Goal: Task Accomplishment & Management: Complete application form

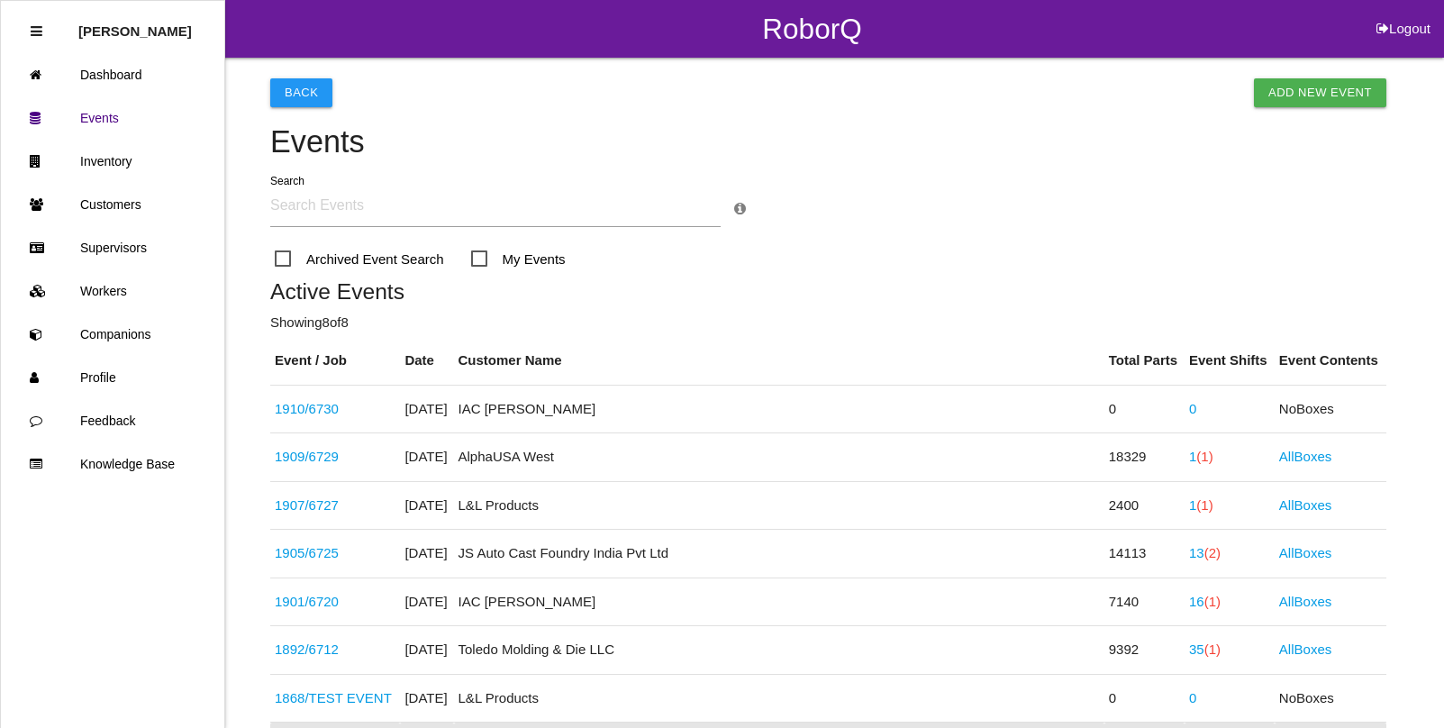
scroll to position [271, 0]
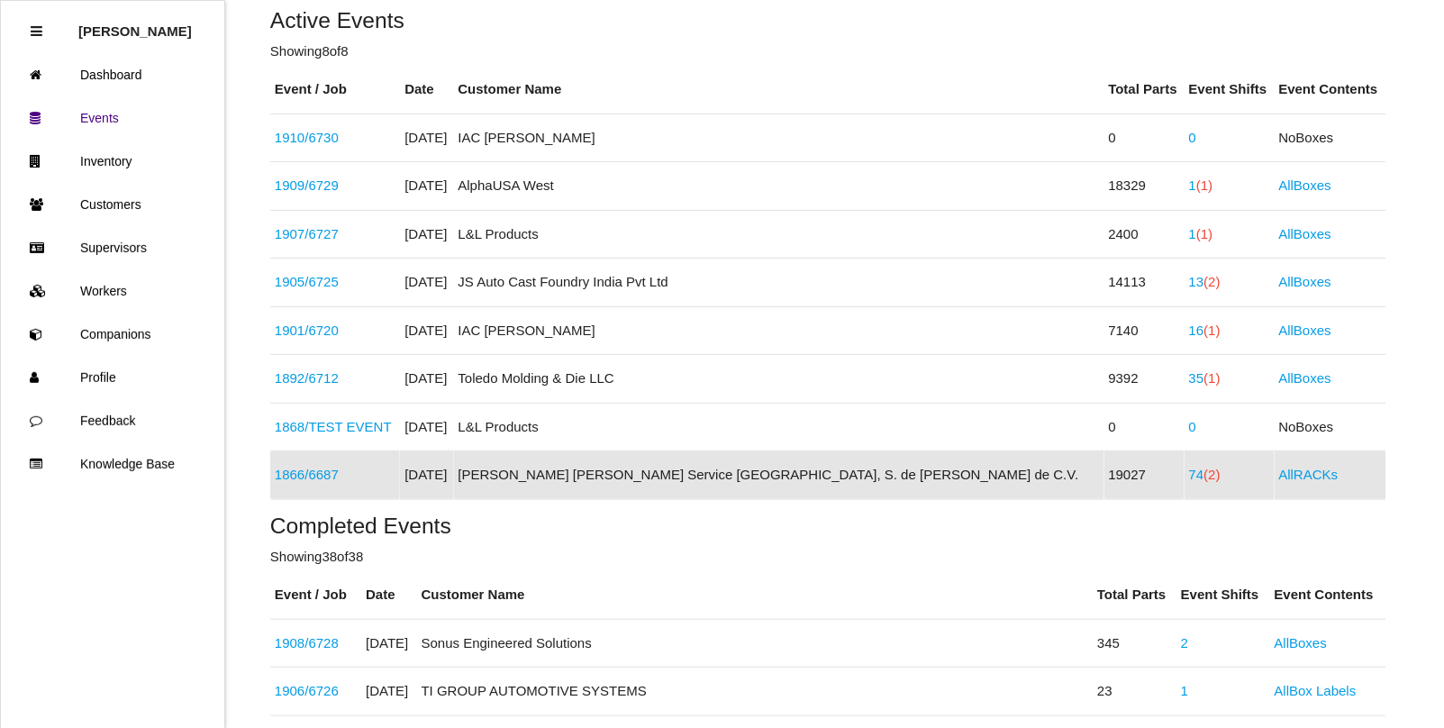
click at [303, 471] on link "1866 / 6687" at bounding box center [307, 474] width 64 height 15
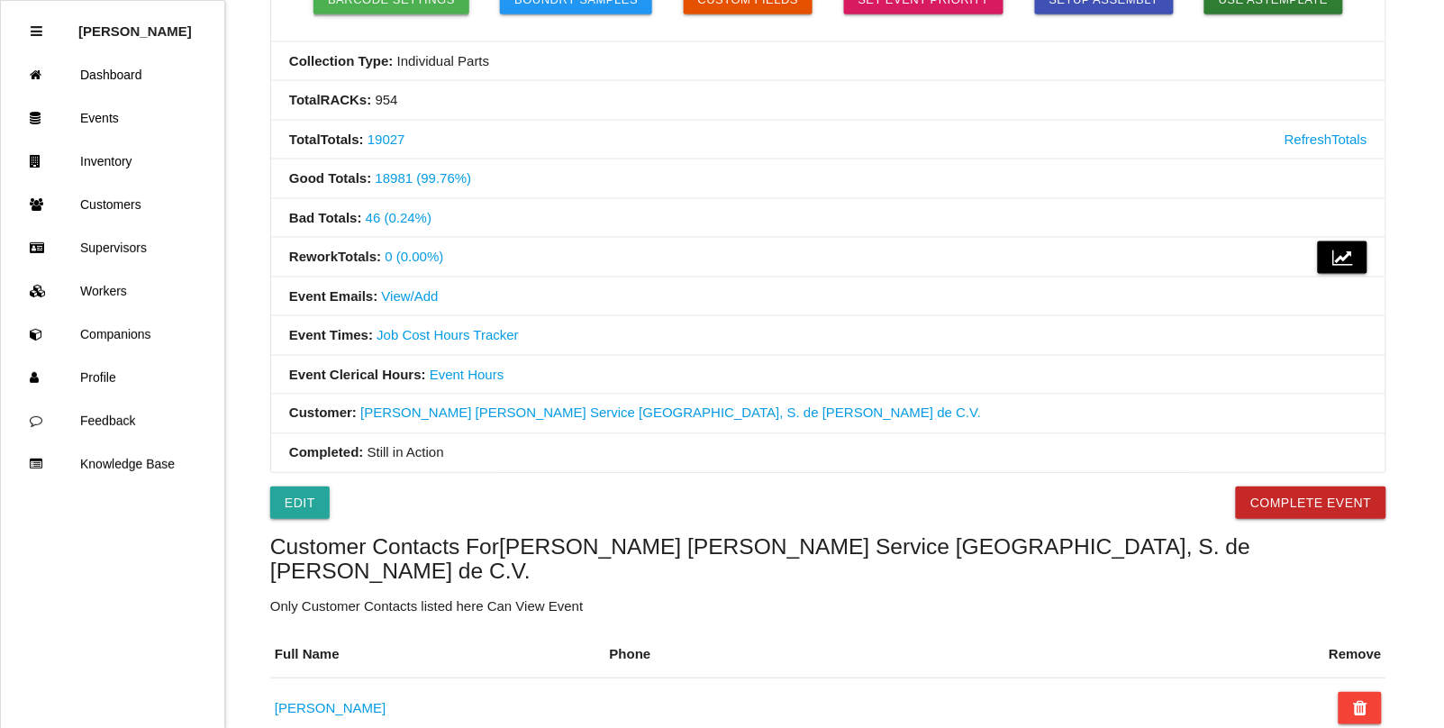
scroll to position [563, 0]
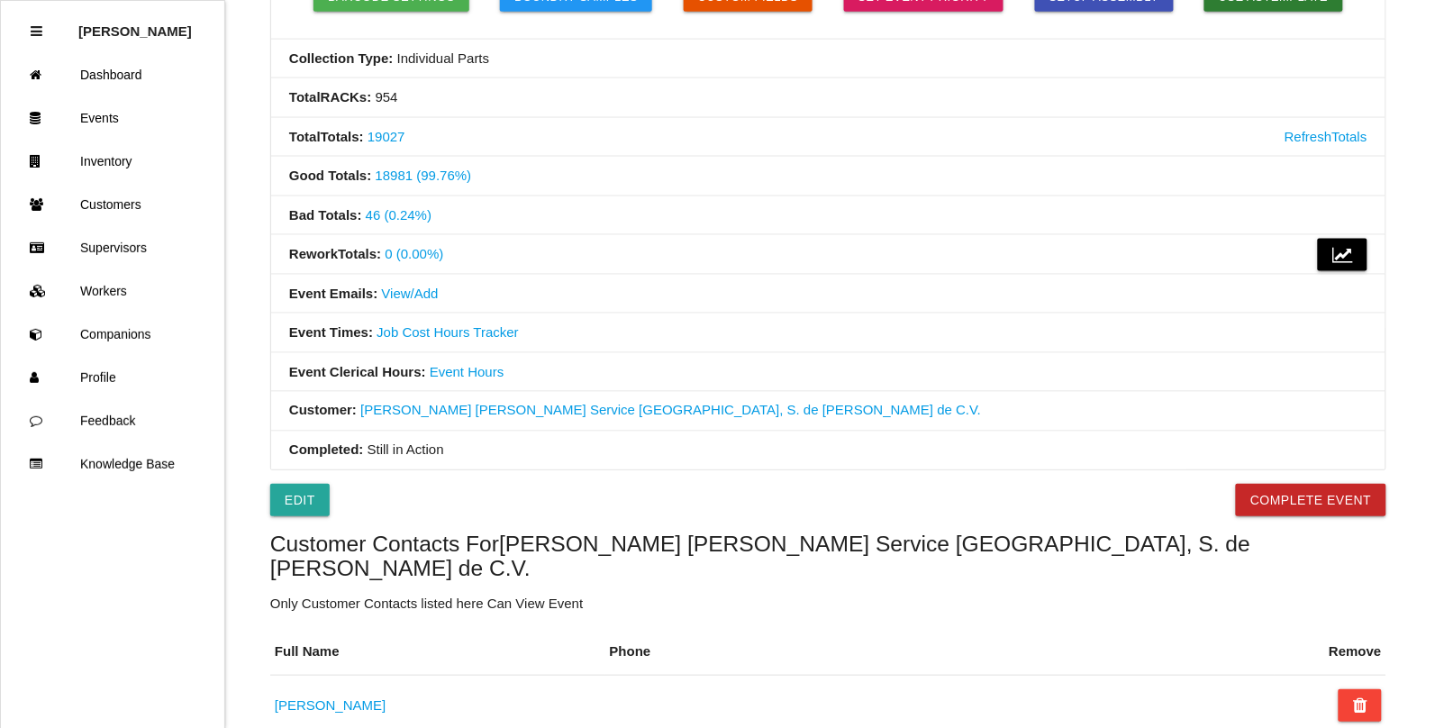
click at [407, 294] on link "View/Add" at bounding box center [410, 293] width 57 height 15
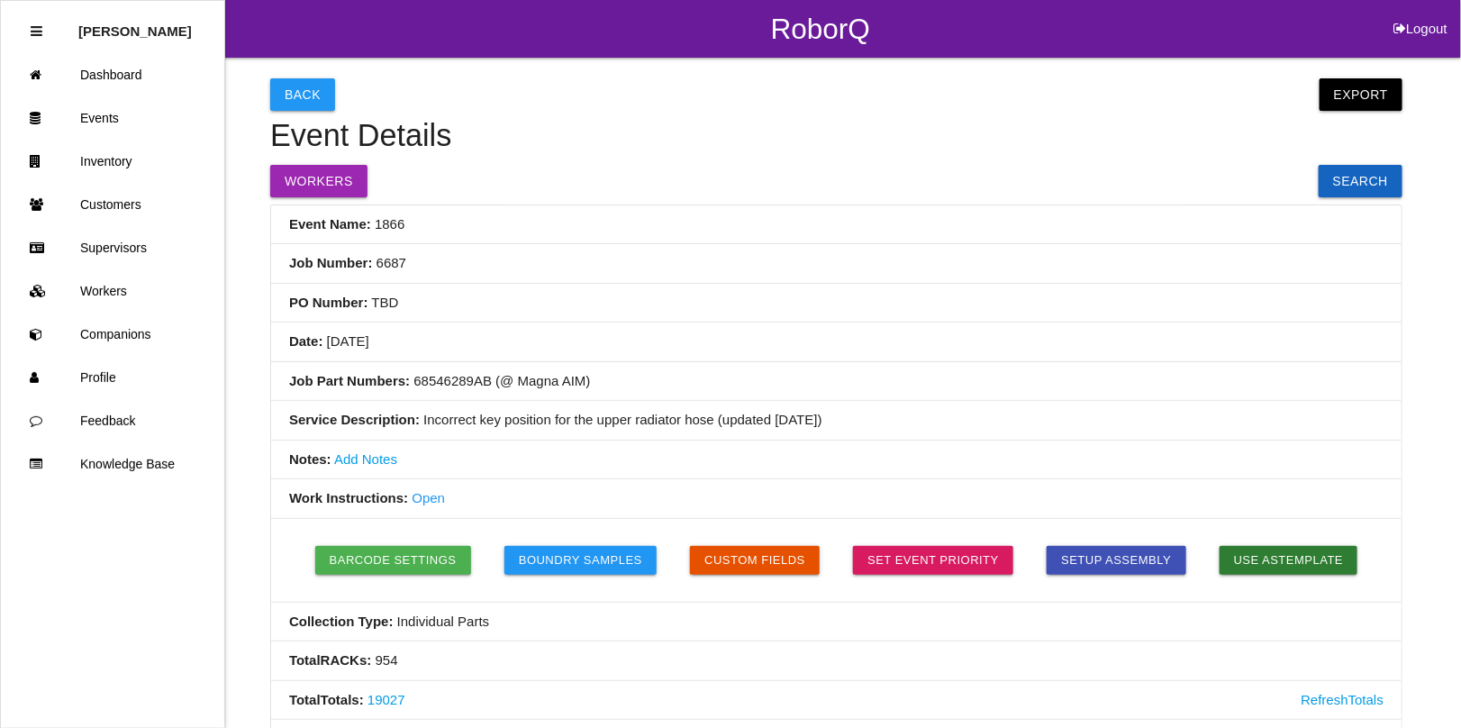
select select "ShiftAll"
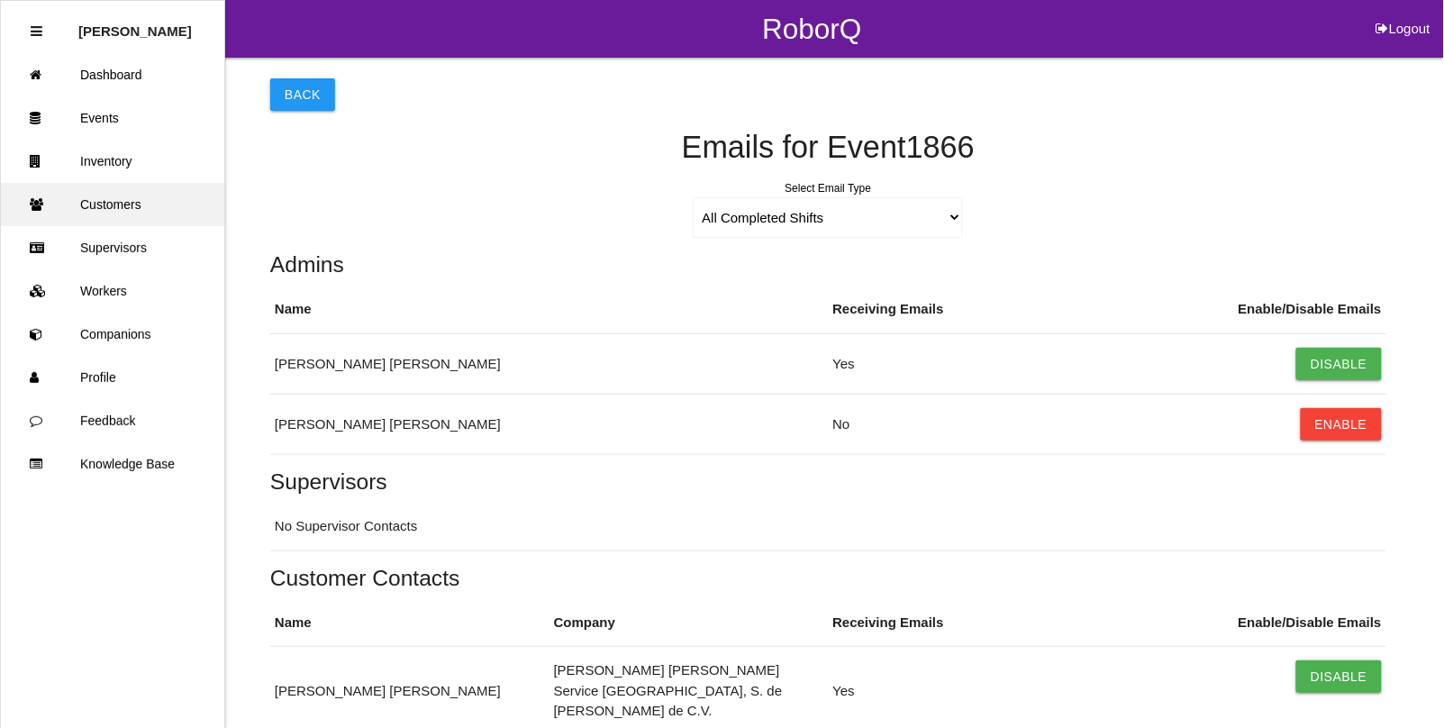
click at [129, 210] on link "Customers" at bounding box center [112, 204] width 223 height 43
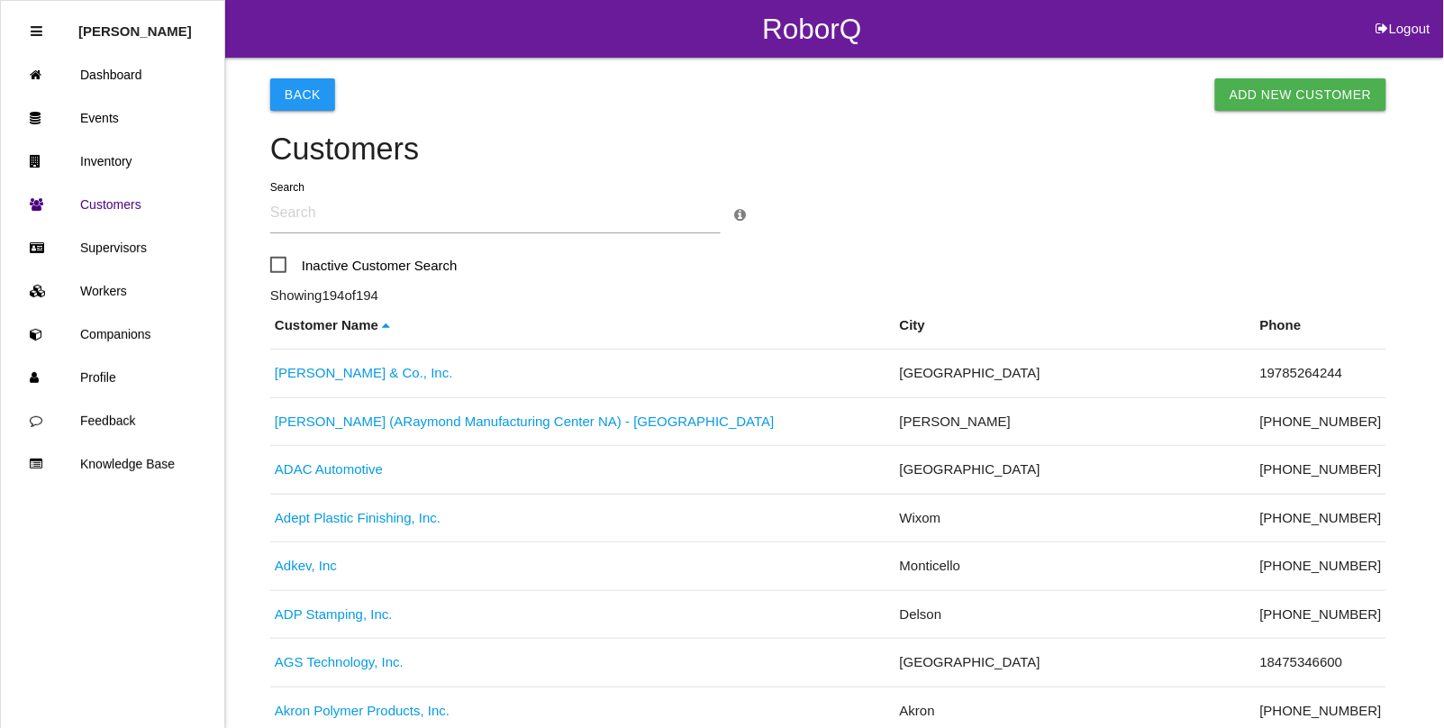
click at [323, 469] on link "ADAC Automotive" at bounding box center [329, 468] width 108 height 15
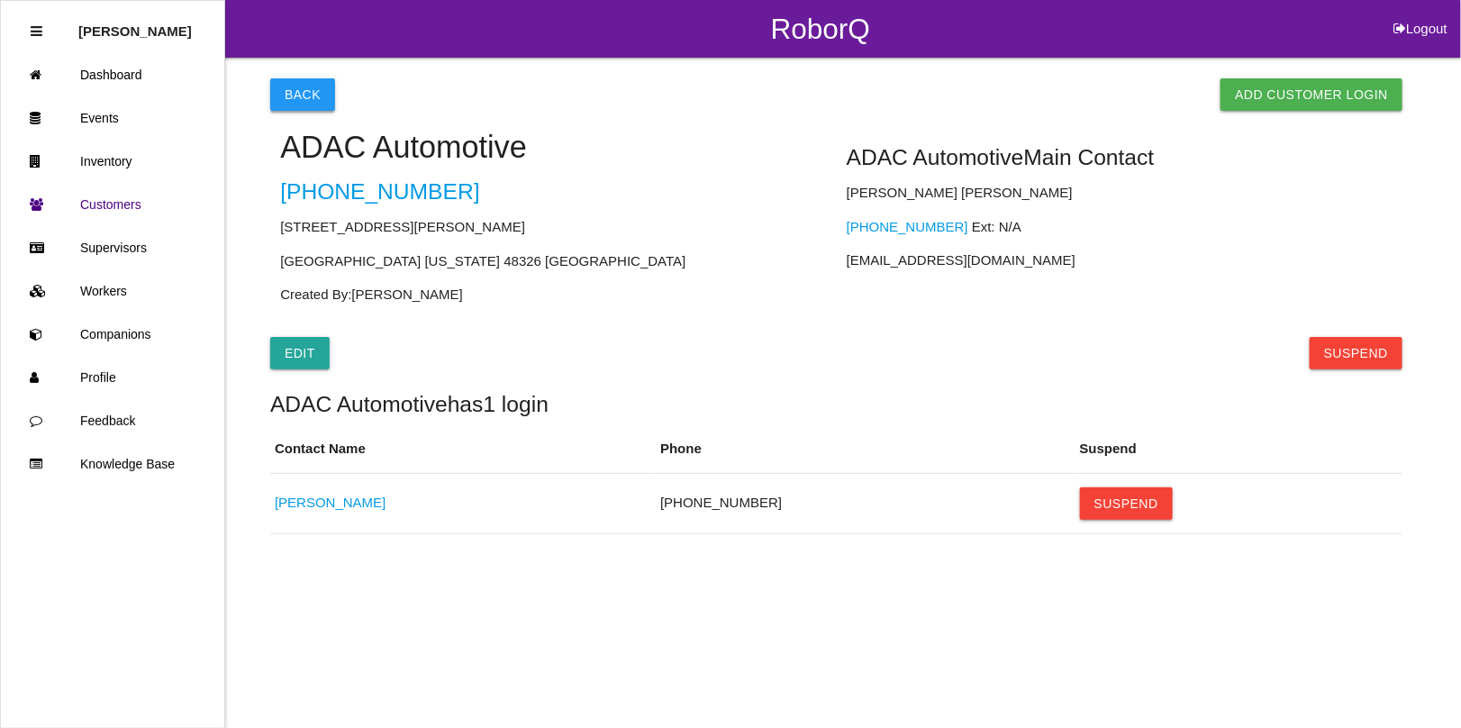
click at [309, 105] on button "Back" at bounding box center [302, 94] width 65 height 32
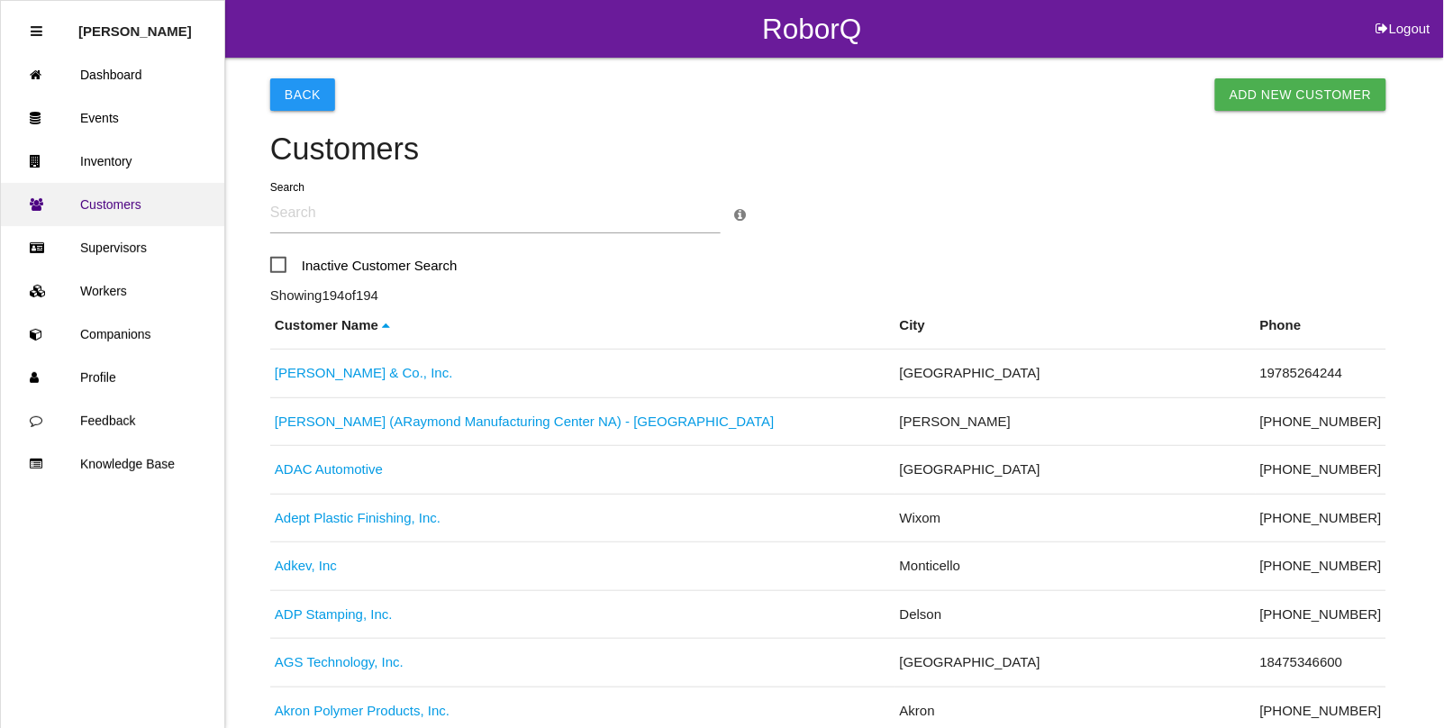
click at [122, 205] on link "Customers" at bounding box center [112, 204] width 223 height 43
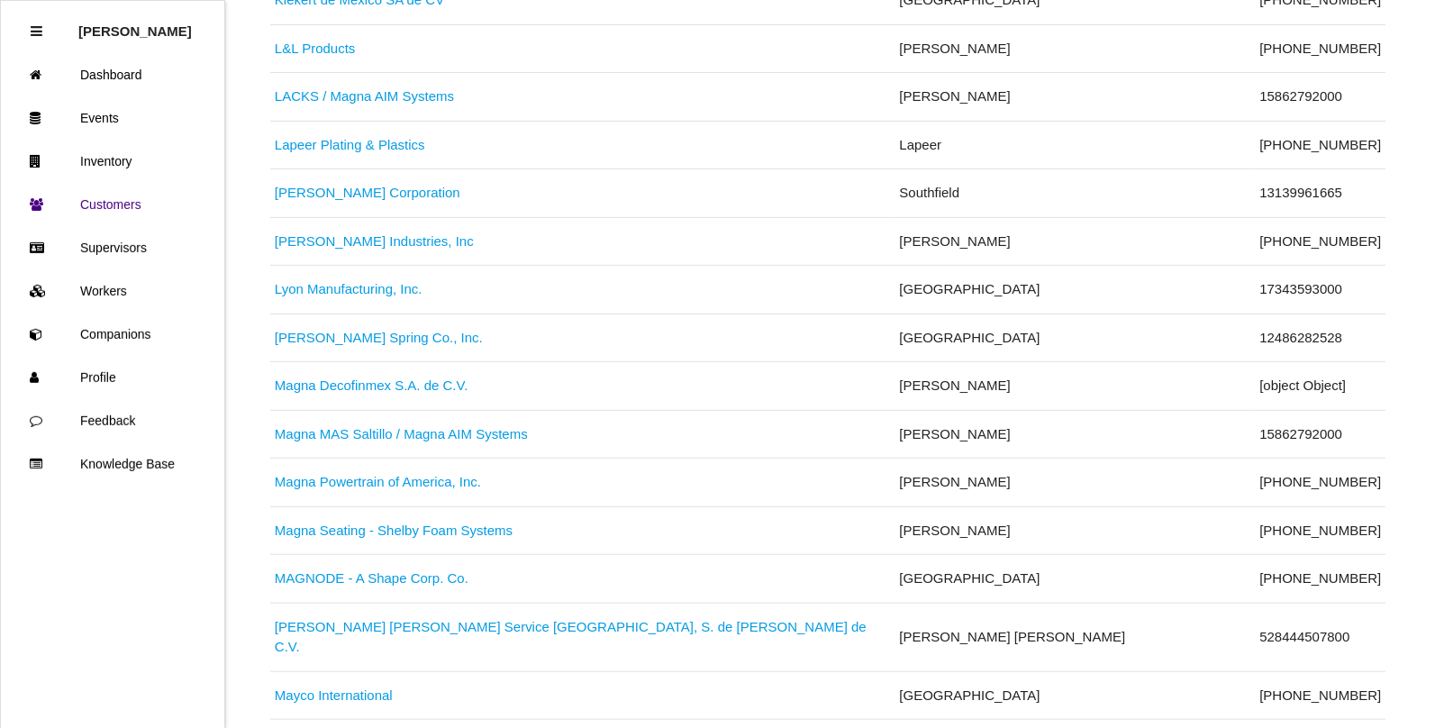
scroll to position [5180, 0]
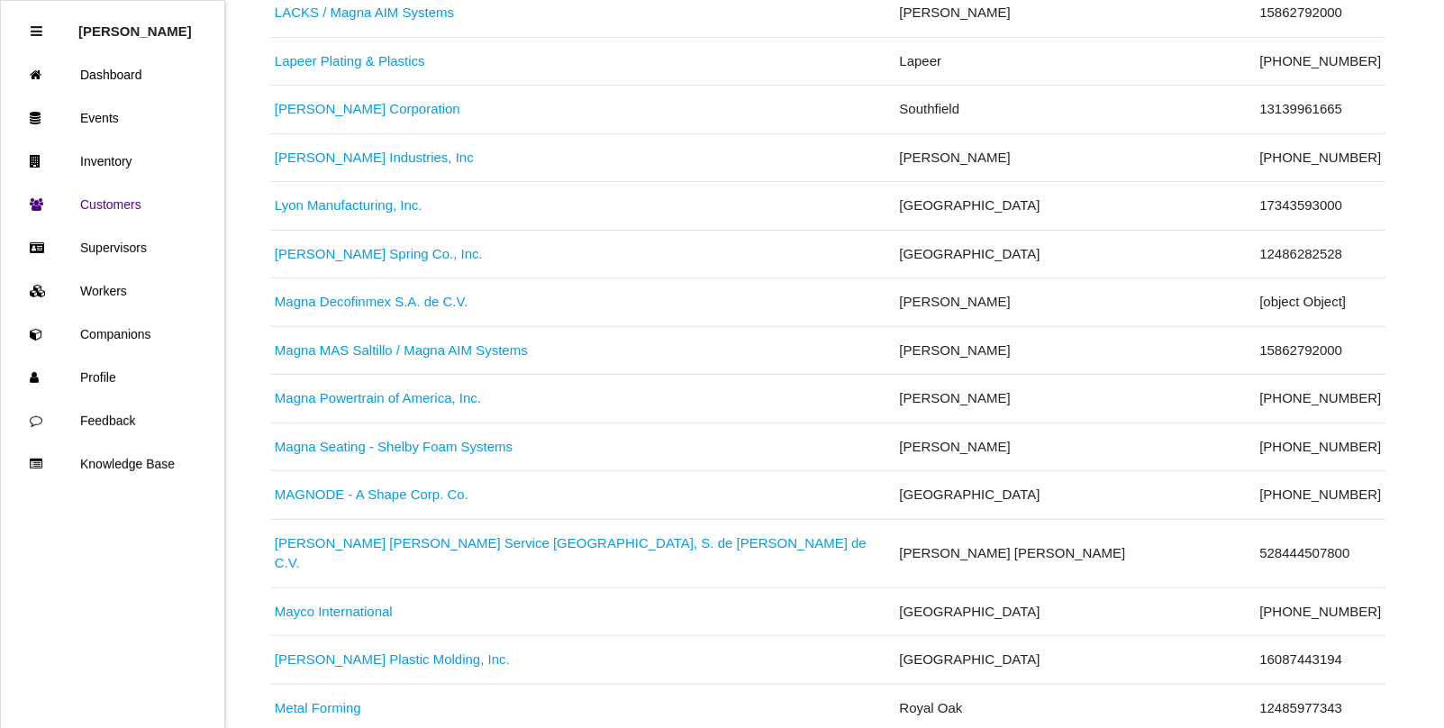
click at [394, 568] on link "[PERSON_NAME] [PERSON_NAME] Service [GEOGRAPHIC_DATA], S. de [PERSON_NAME] de C…" at bounding box center [571, 553] width 592 height 36
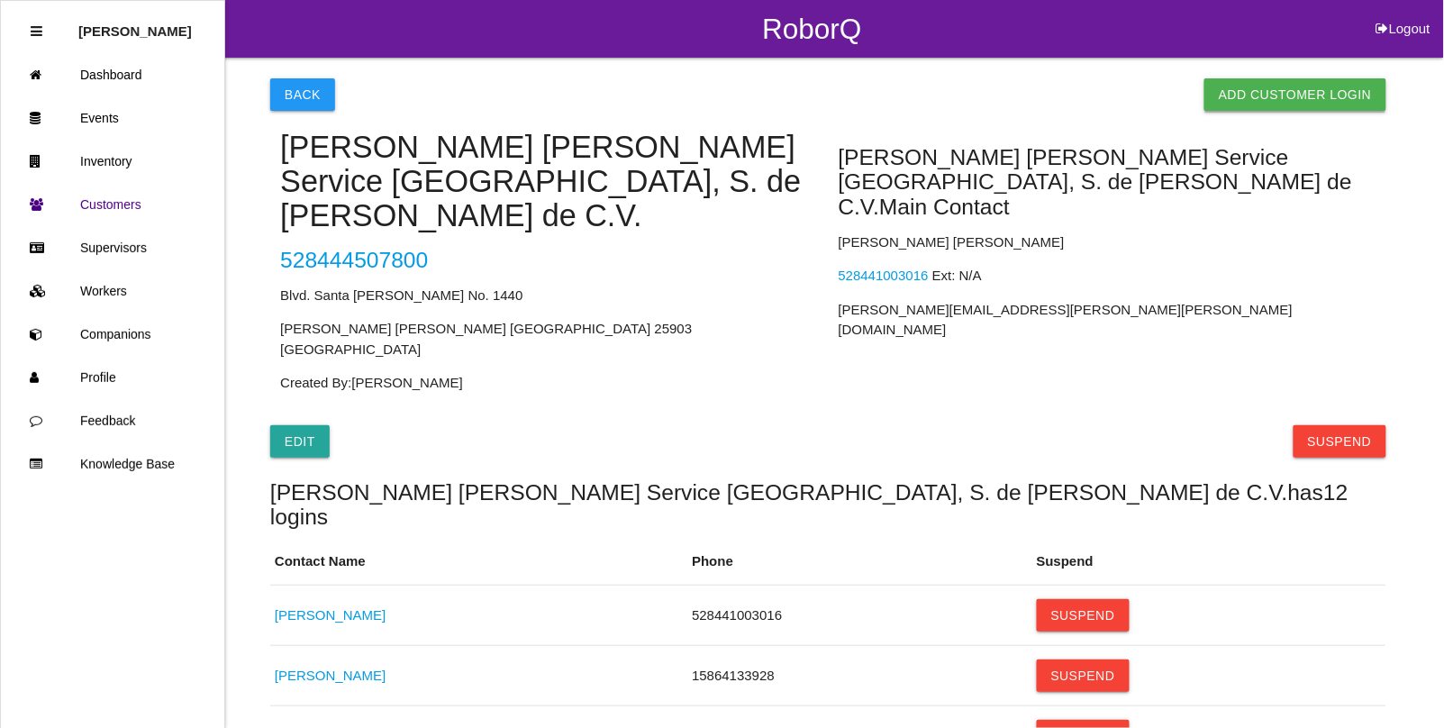
click at [1268, 99] on link "Add Customer Login" at bounding box center [1296, 94] width 182 height 32
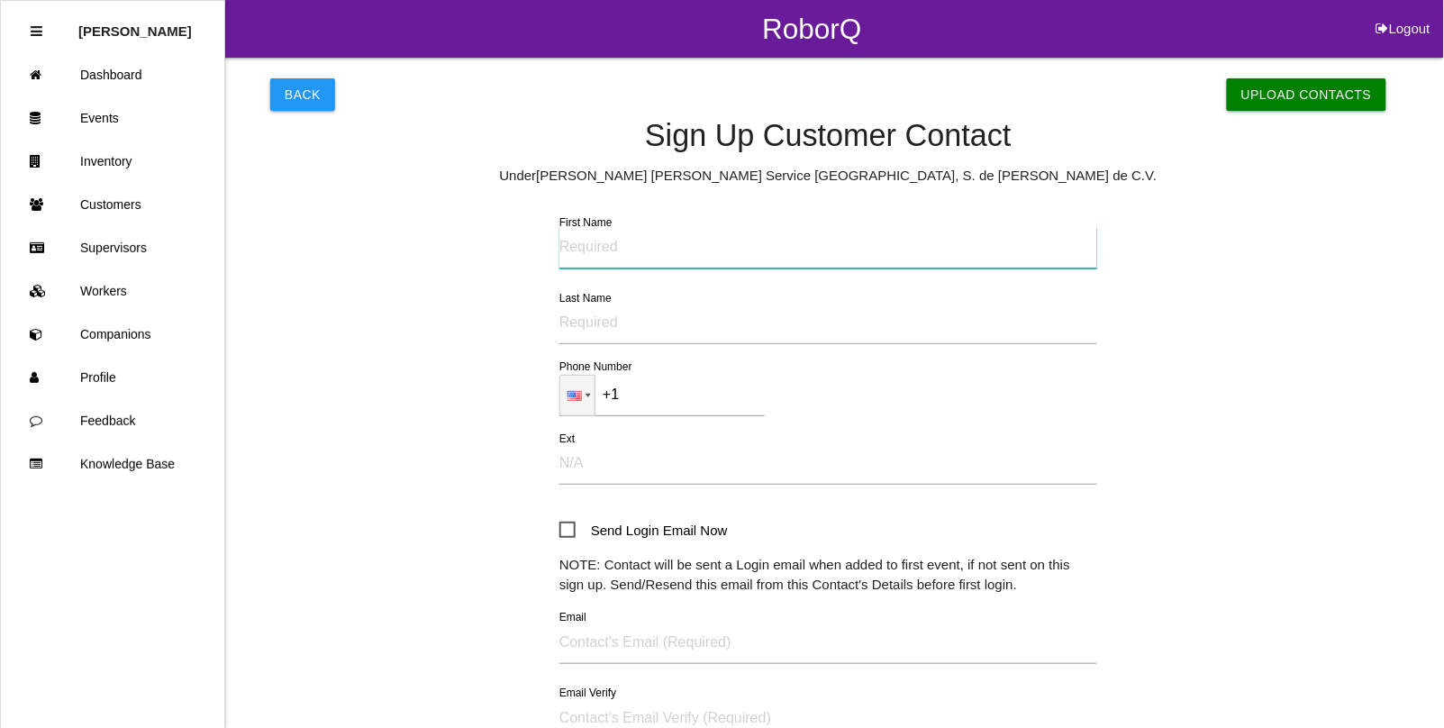
click at [595, 252] on input "First Name" at bounding box center [828, 247] width 538 height 41
click at [596, 250] on input "sav" at bounding box center [828, 247] width 538 height 41
type input "Savannah"
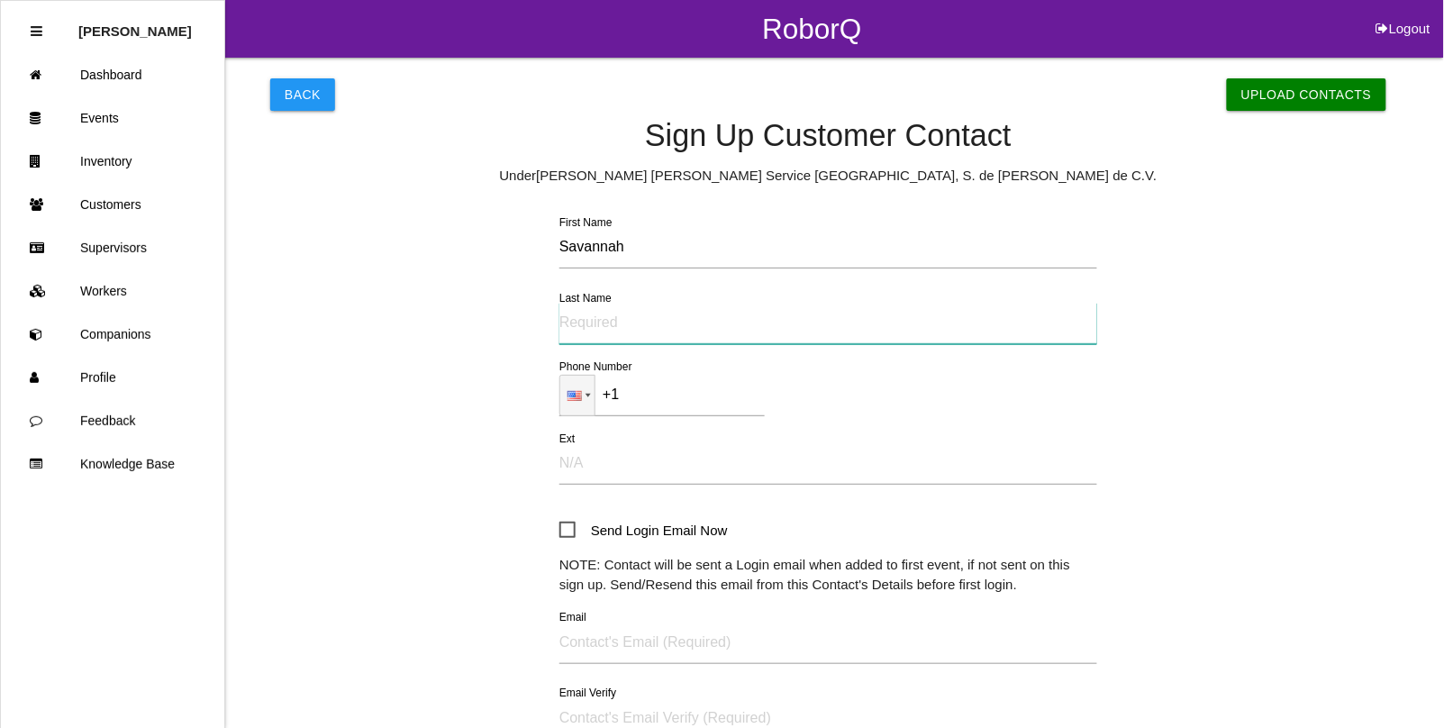
click at [617, 327] on input "Last Name" at bounding box center [828, 323] width 538 height 41
type input "J"
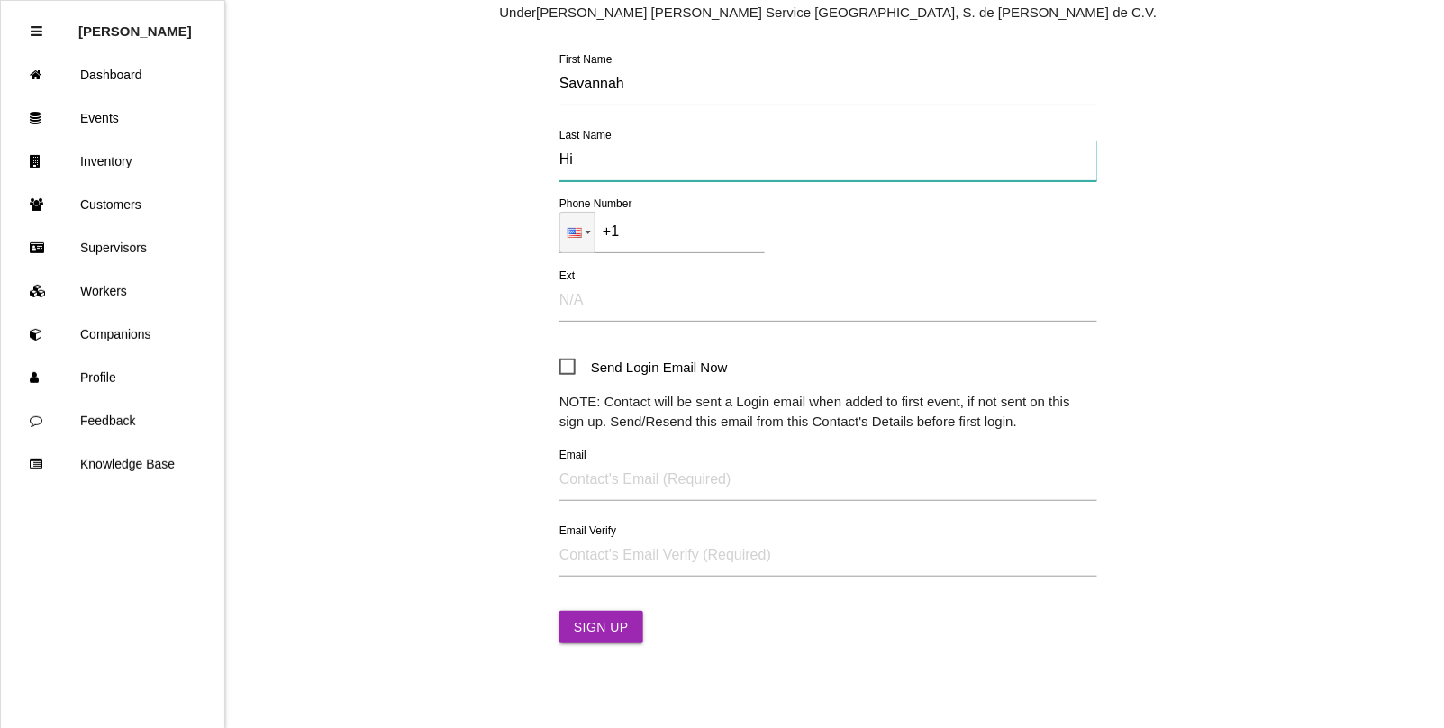
scroll to position [182, 0]
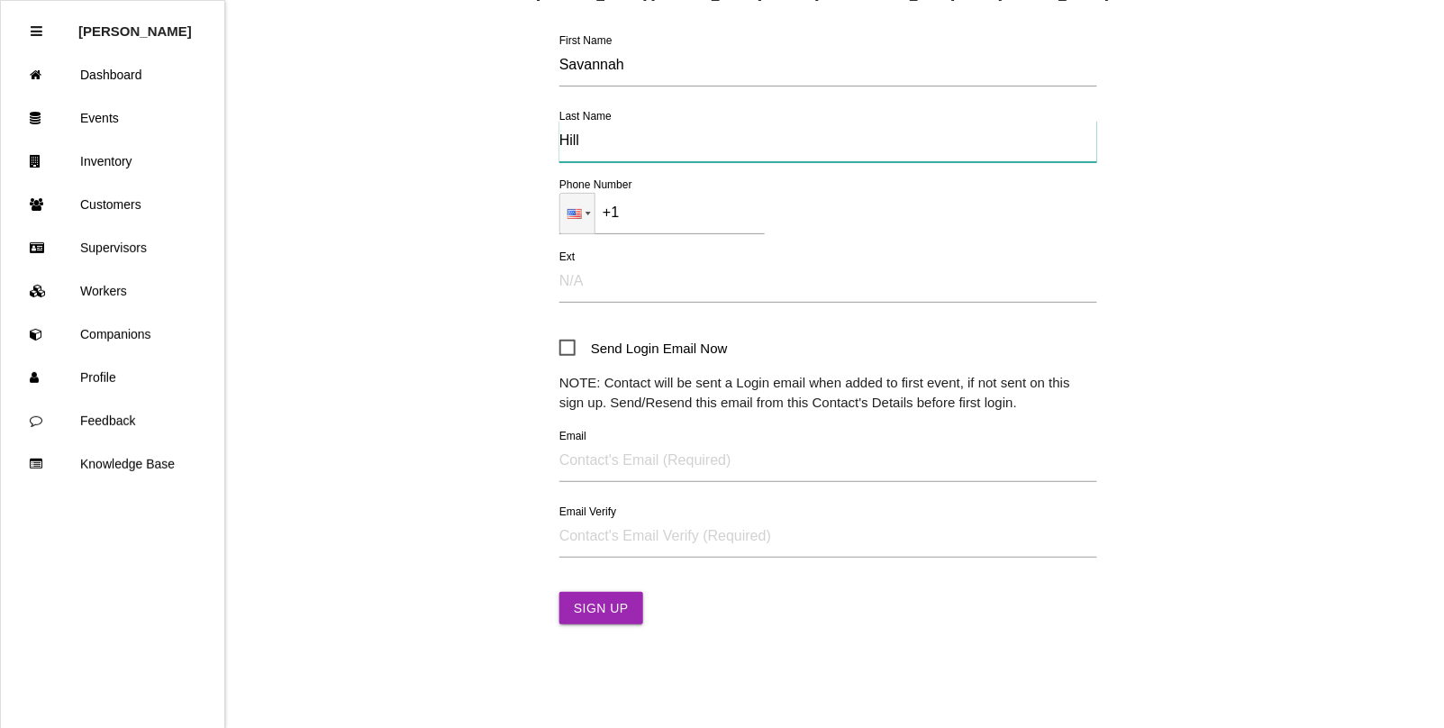
type input "Hill"
click at [577, 443] on label "Email" at bounding box center [572, 436] width 27 height 16
click at [577, 443] on input "Email" at bounding box center [828, 461] width 538 height 41
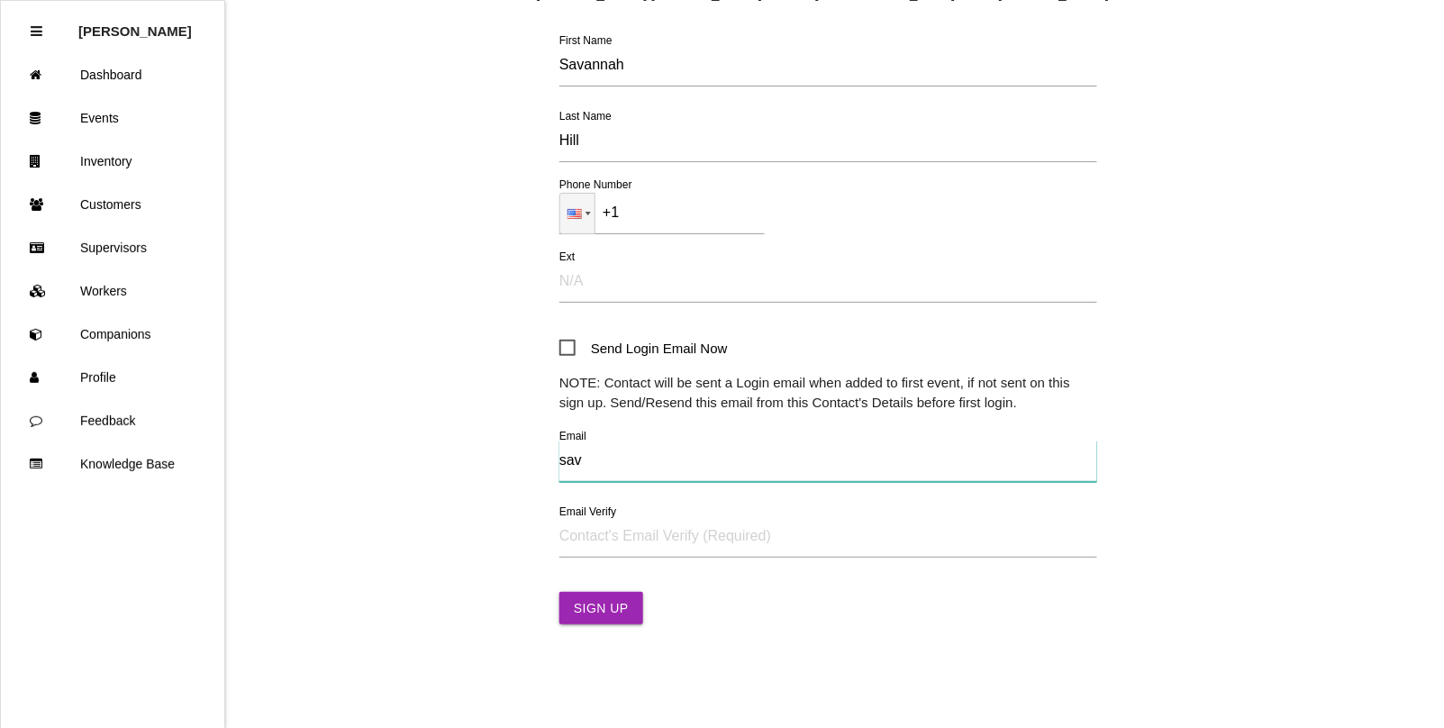
type input "[EMAIL_ADDRESS][DOMAIN_NAME]"
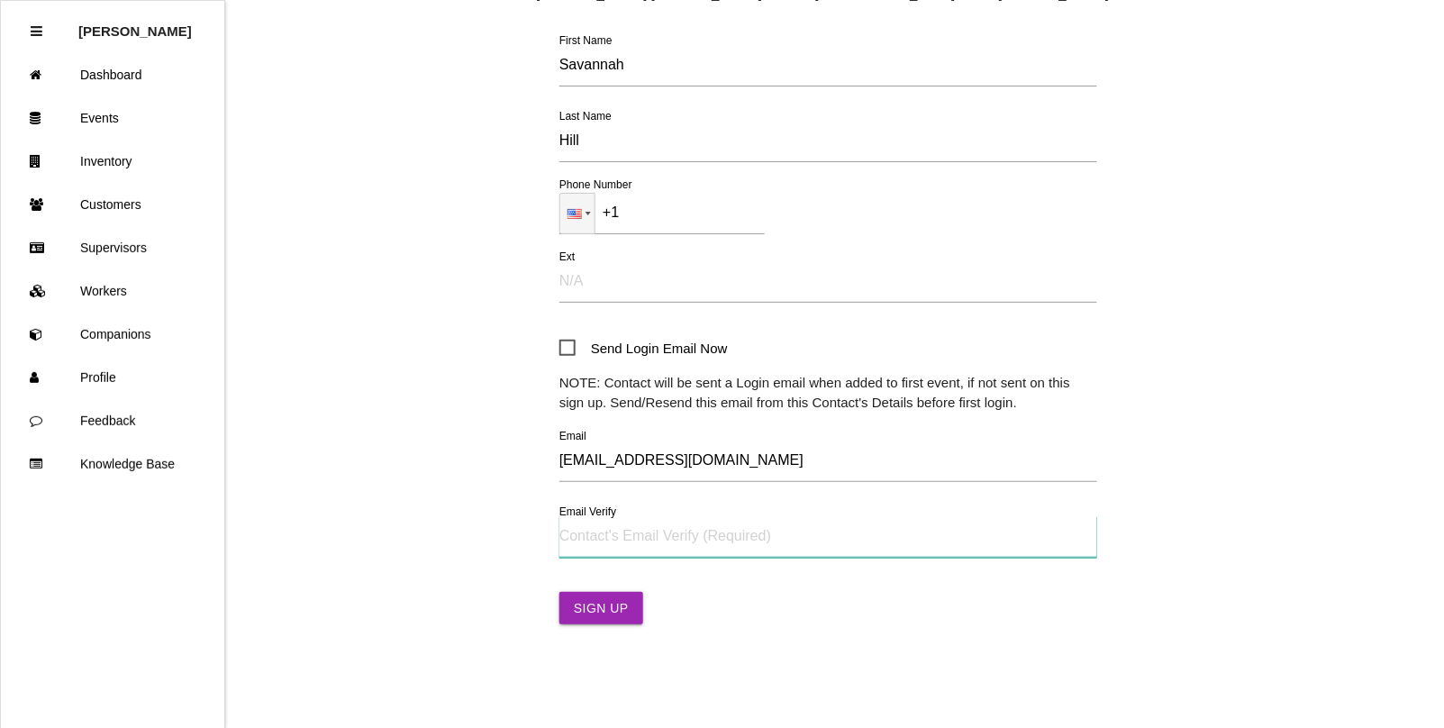
click at [618, 541] on input "Email Verify" at bounding box center [828, 536] width 538 height 41
type input "[EMAIL_ADDRESS][DOMAIN_NAME]"
click at [617, 610] on button "Sign Up" at bounding box center [601, 608] width 84 height 32
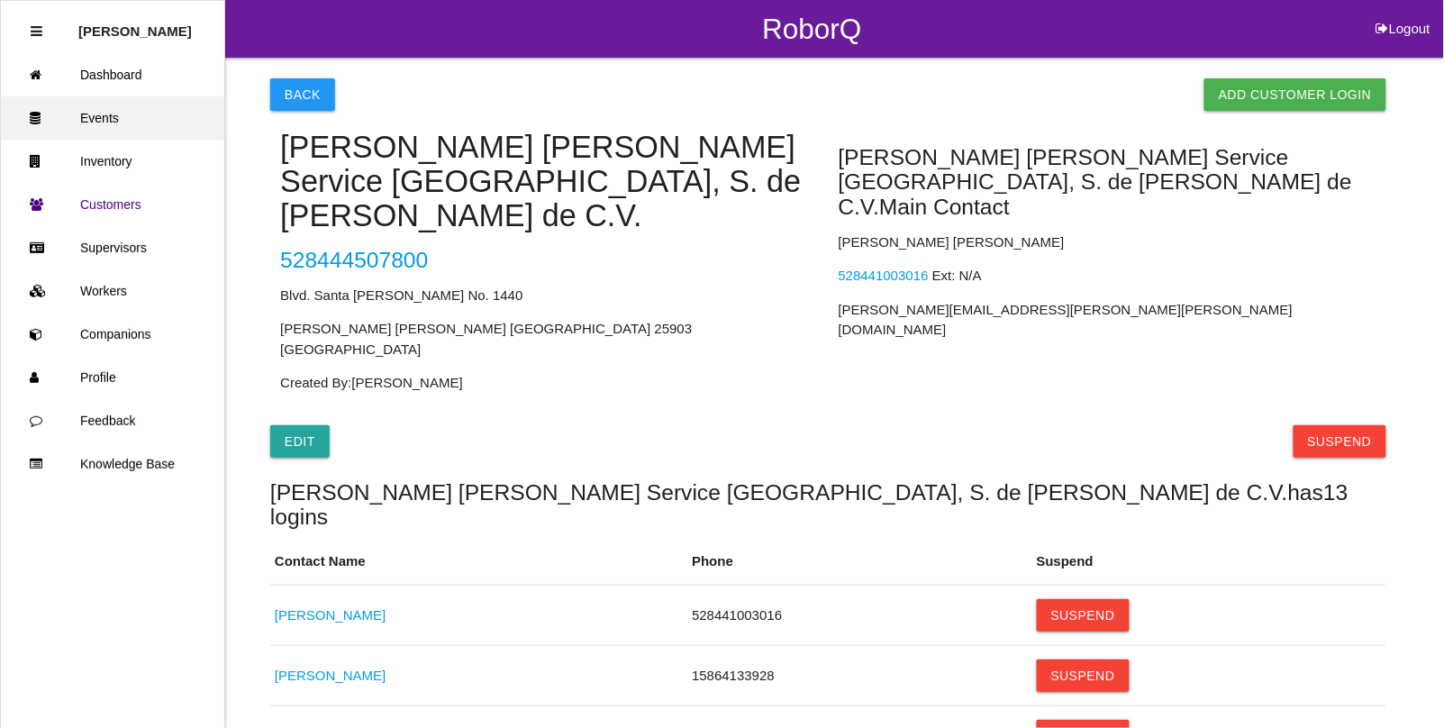
click at [105, 122] on link "Events" at bounding box center [112, 117] width 223 height 43
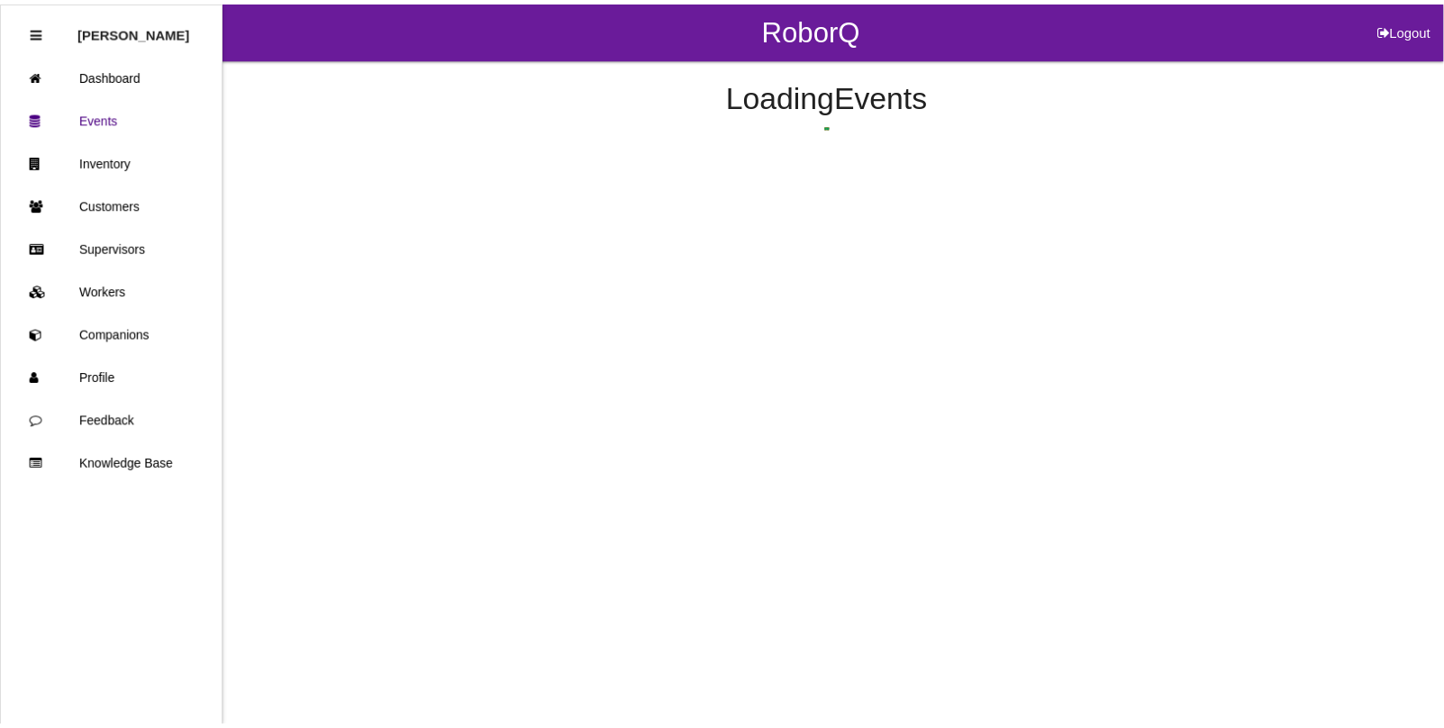
scroll to position [384, 0]
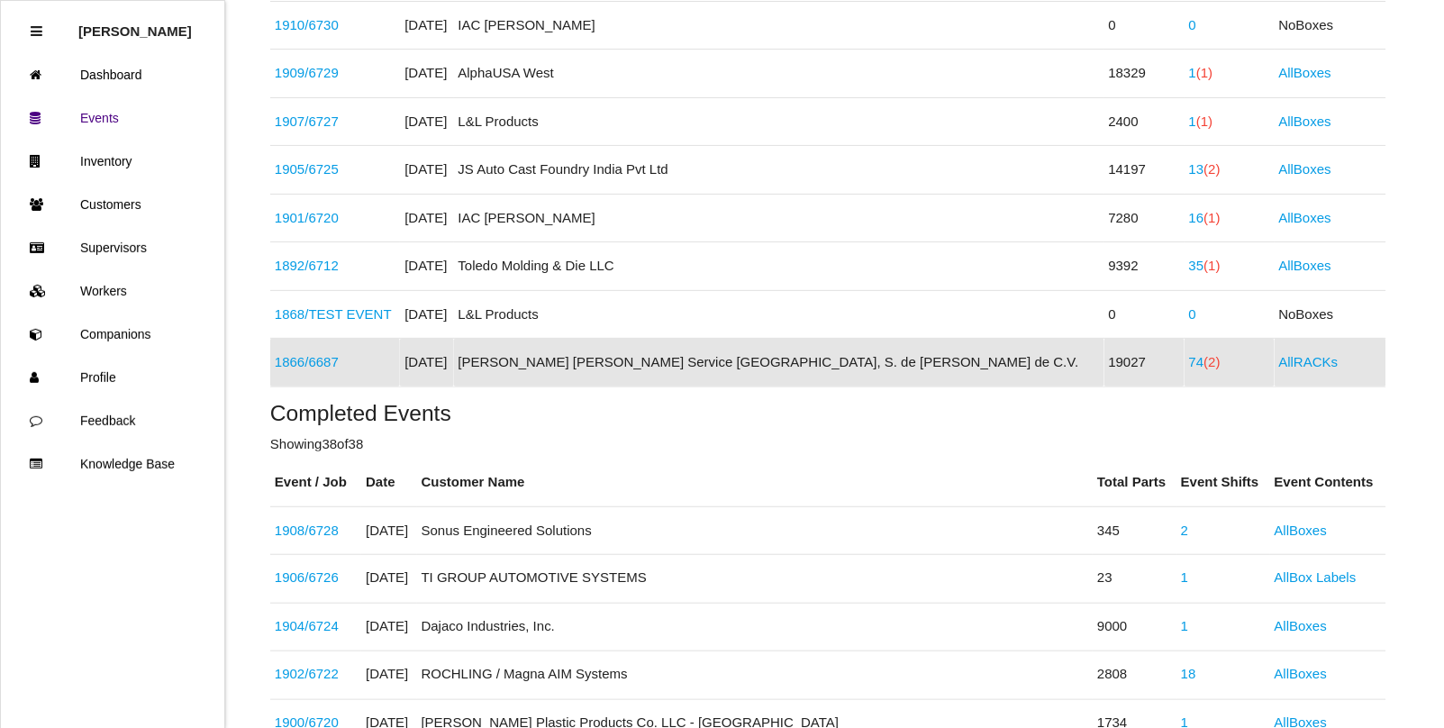
click at [318, 367] on link "1866 / 6687" at bounding box center [307, 361] width 64 height 15
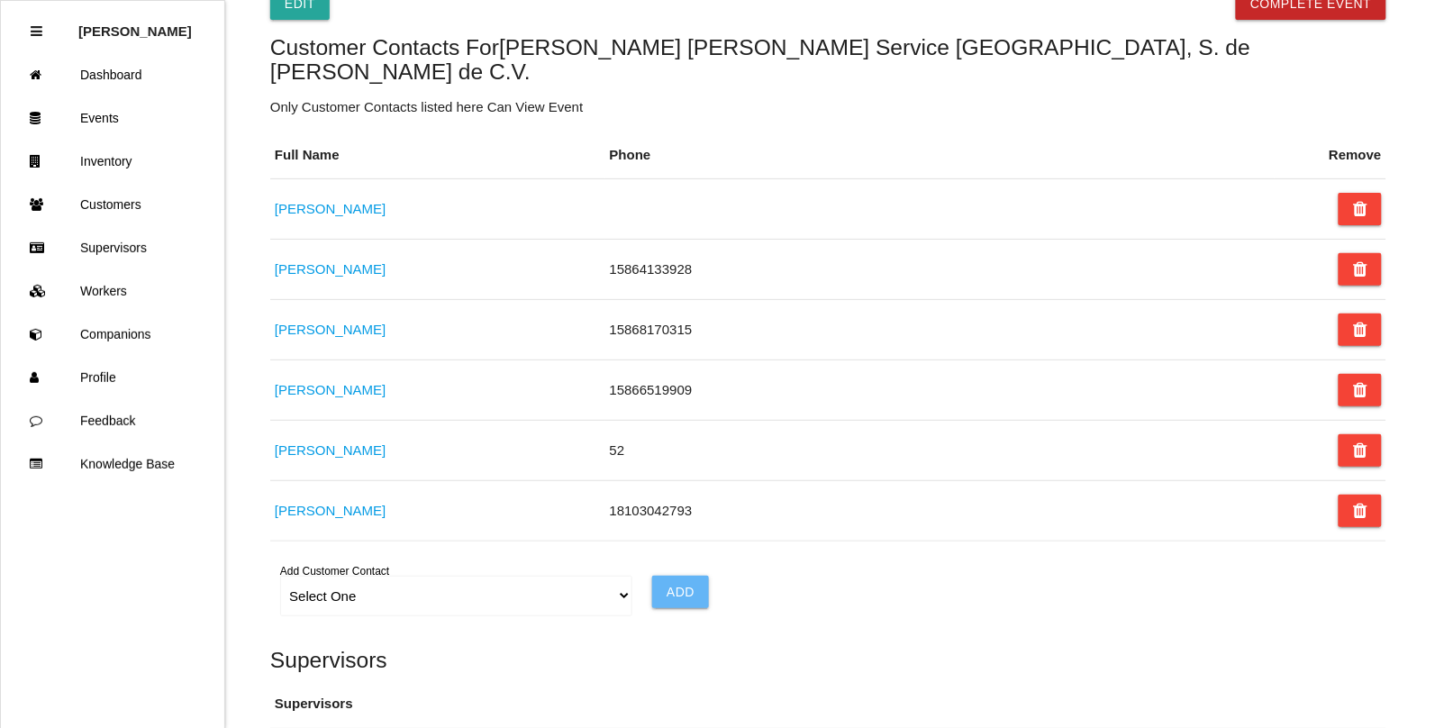
scroll to position [1351, 0]
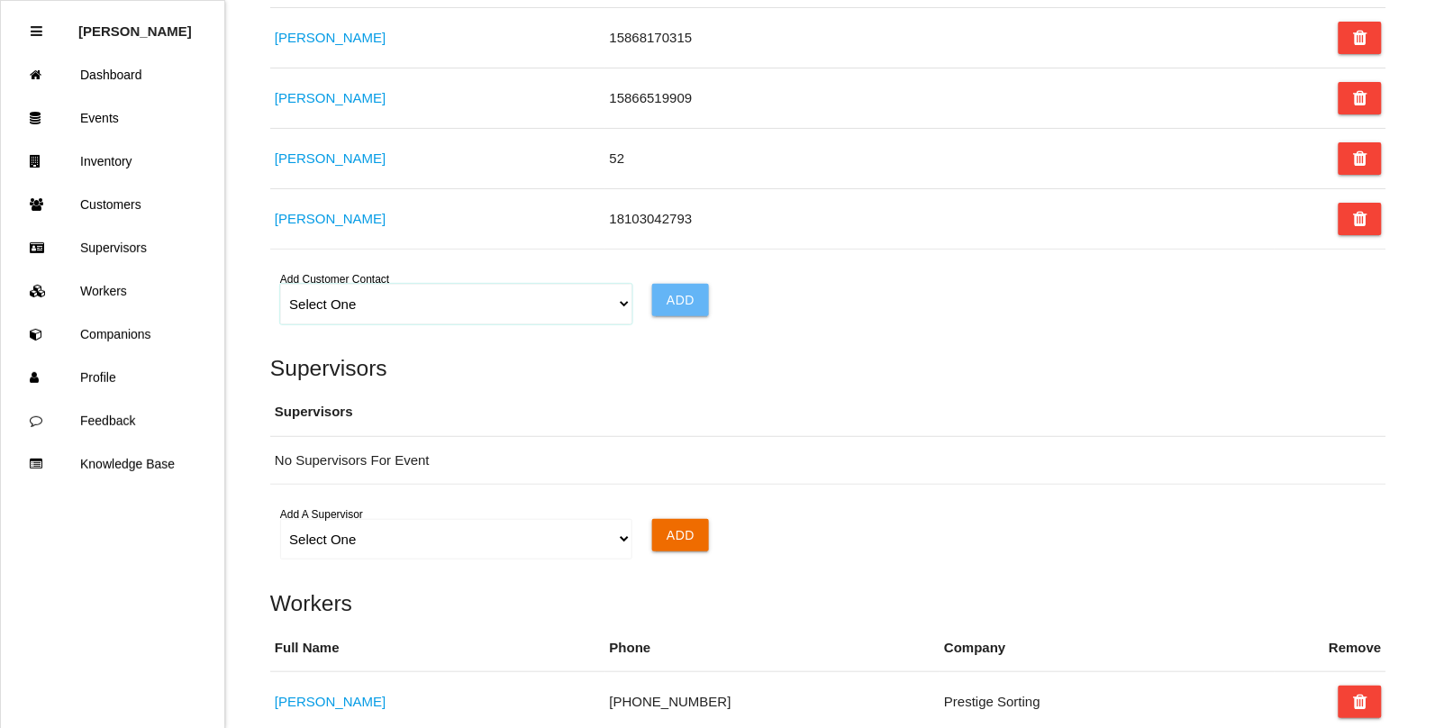
click at [340, 285] on select "Select One Choose All [PERSON_NAME] [PERSON_NAME] [PERSON_NAME] [PERSON_NAME] […" at bounding box center [455, 304] width 351 height 41
select select "68a47cba4e9562000ed8f155"
click at [280, 284] on select "Select One Choose All [PERSON_NAME] [PERSON_NAME] [PERSON_NAME] [PERSON_NAME] […" at bounding box center [455, 304] width 351 height 41
click at [674, 286] on input "Add" at bounding box center [680, 300] width 57 height 32
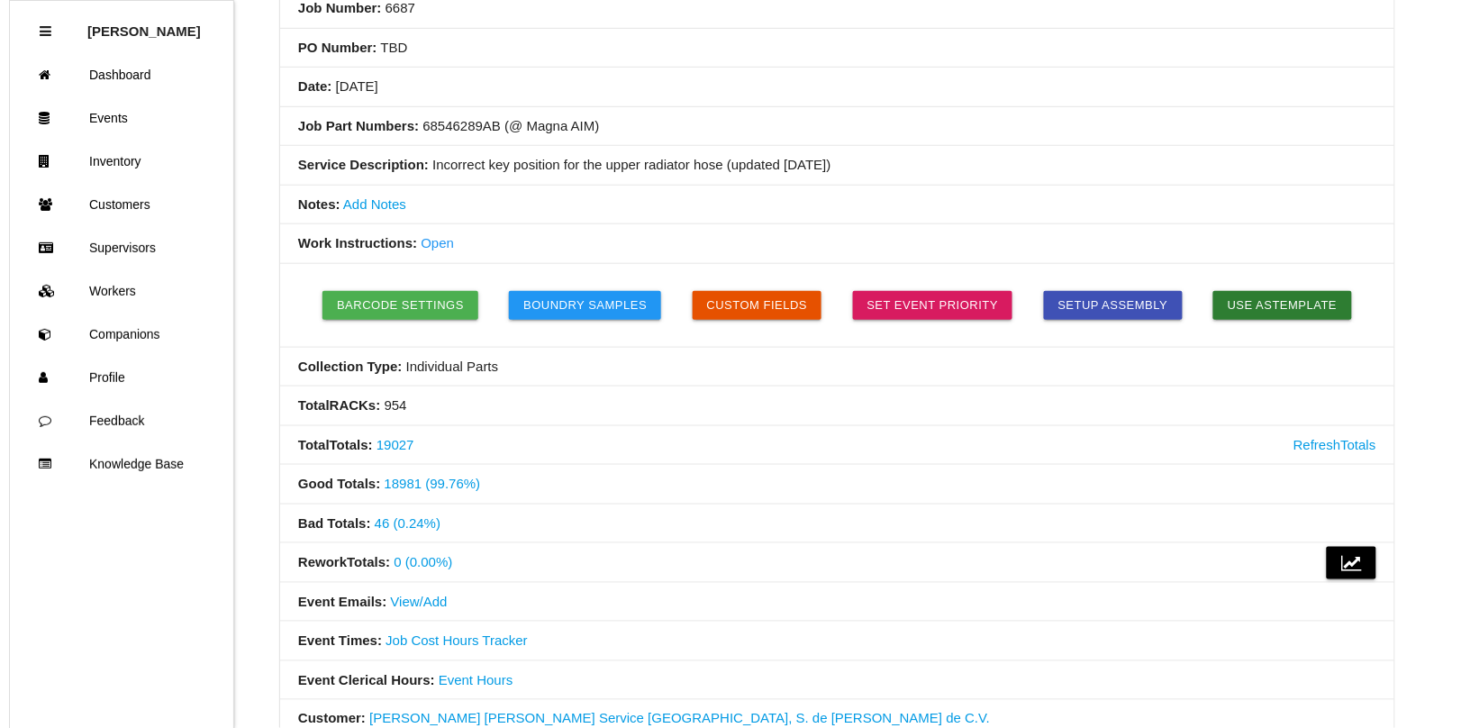
scroll to position [0, 0]
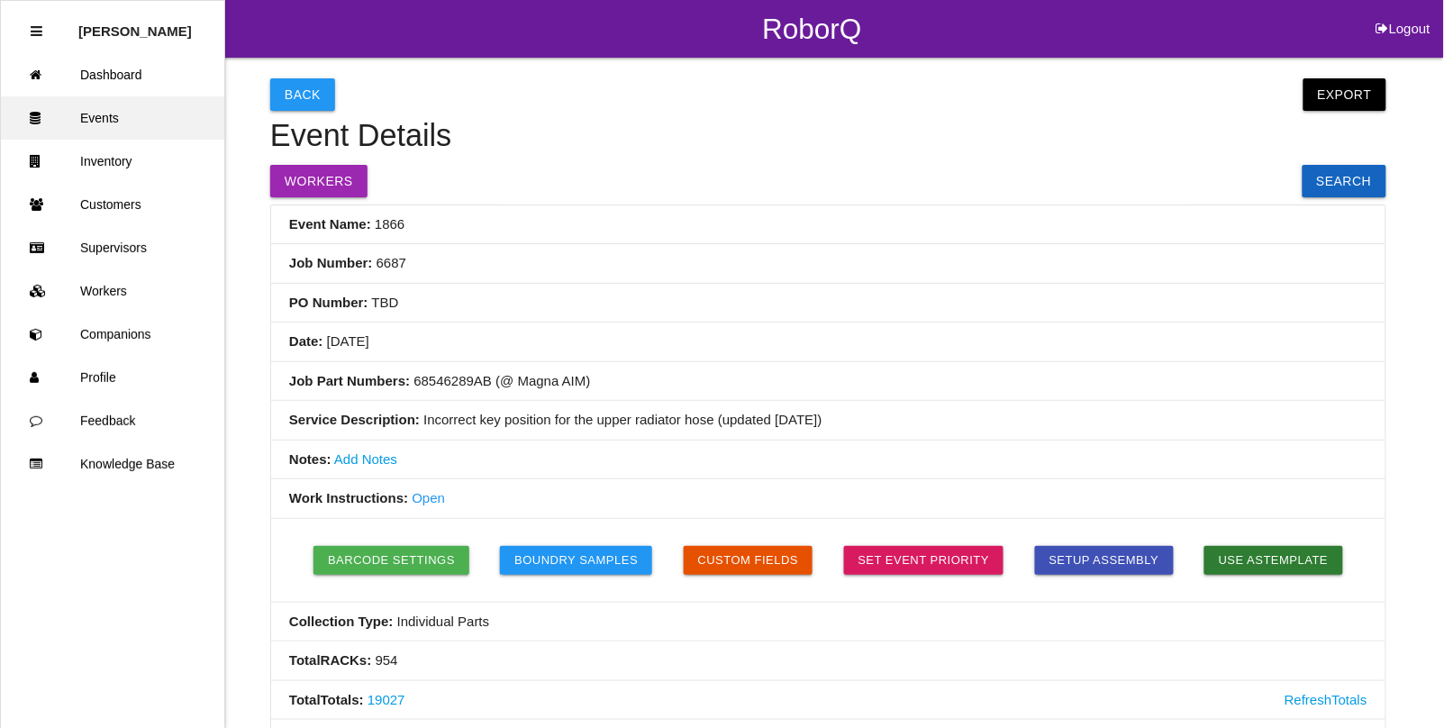
click at [109, 105] on link "Events" at bounding box center [112, 117] width 223 height 43
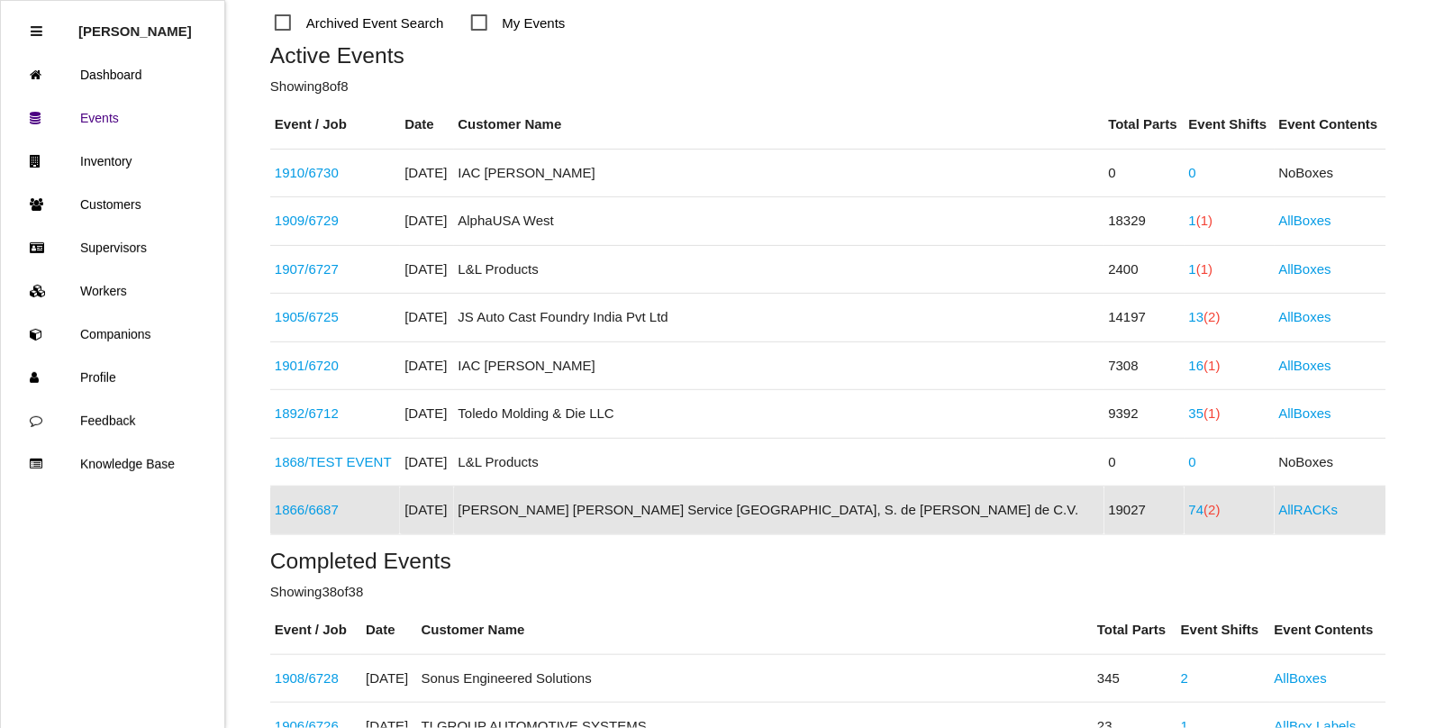
scroll to position [271, 0]
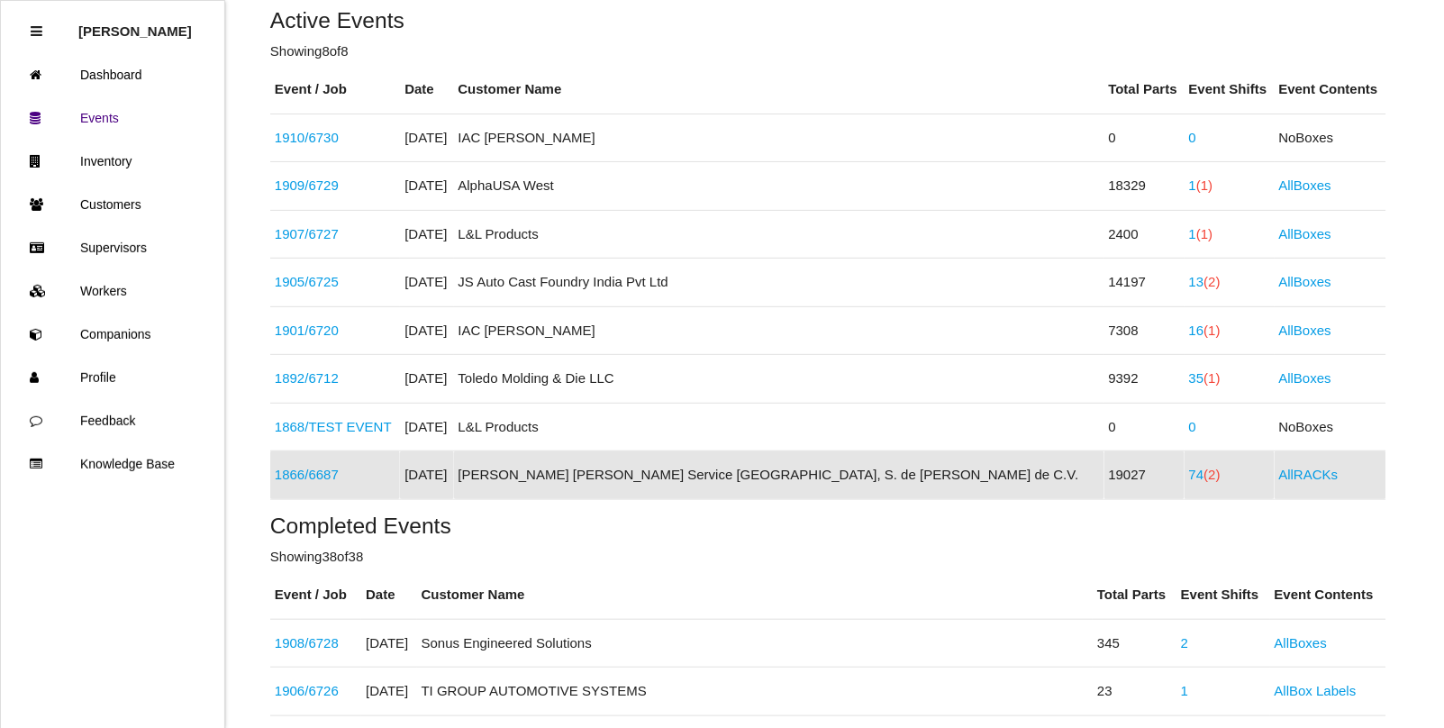
click at [307, 476] on link "1866 / 6687" at bounding box center [307, 474] width 64 height 15
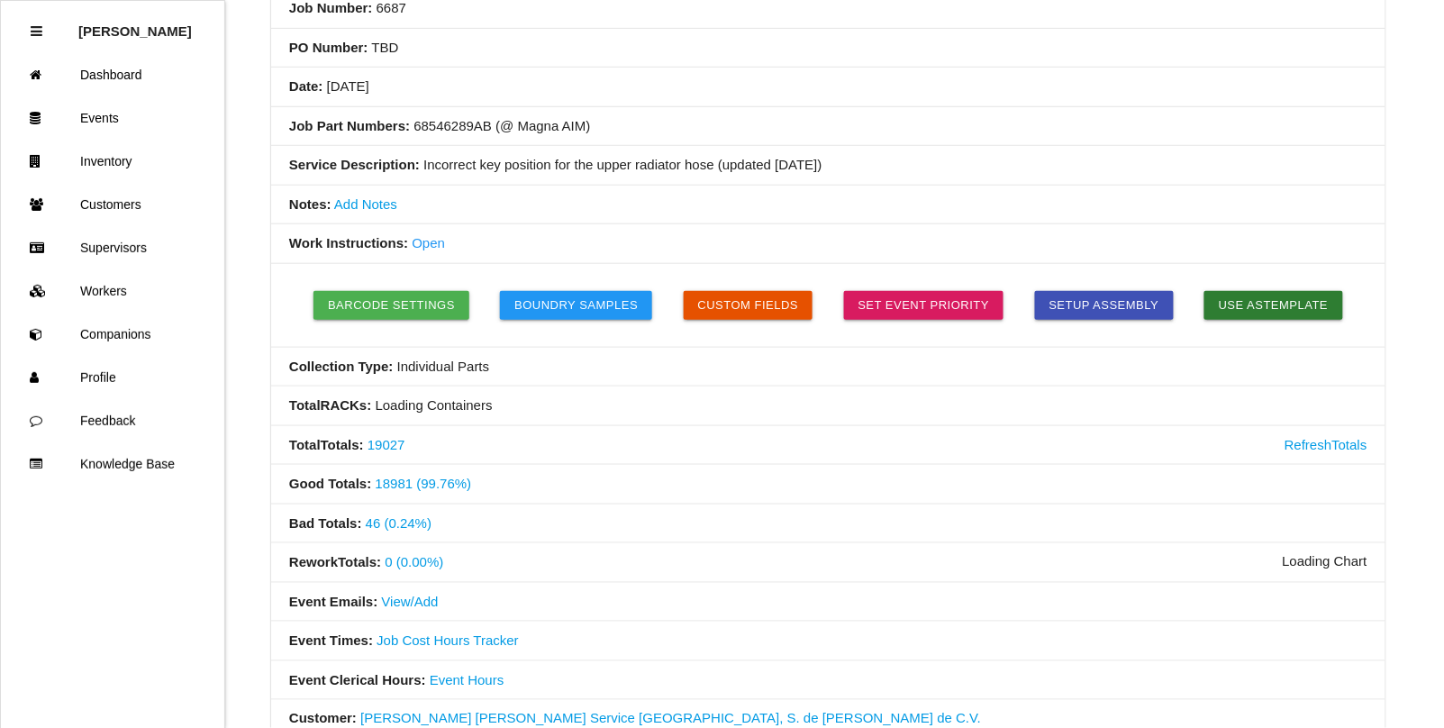
scroll to position [338, 0]
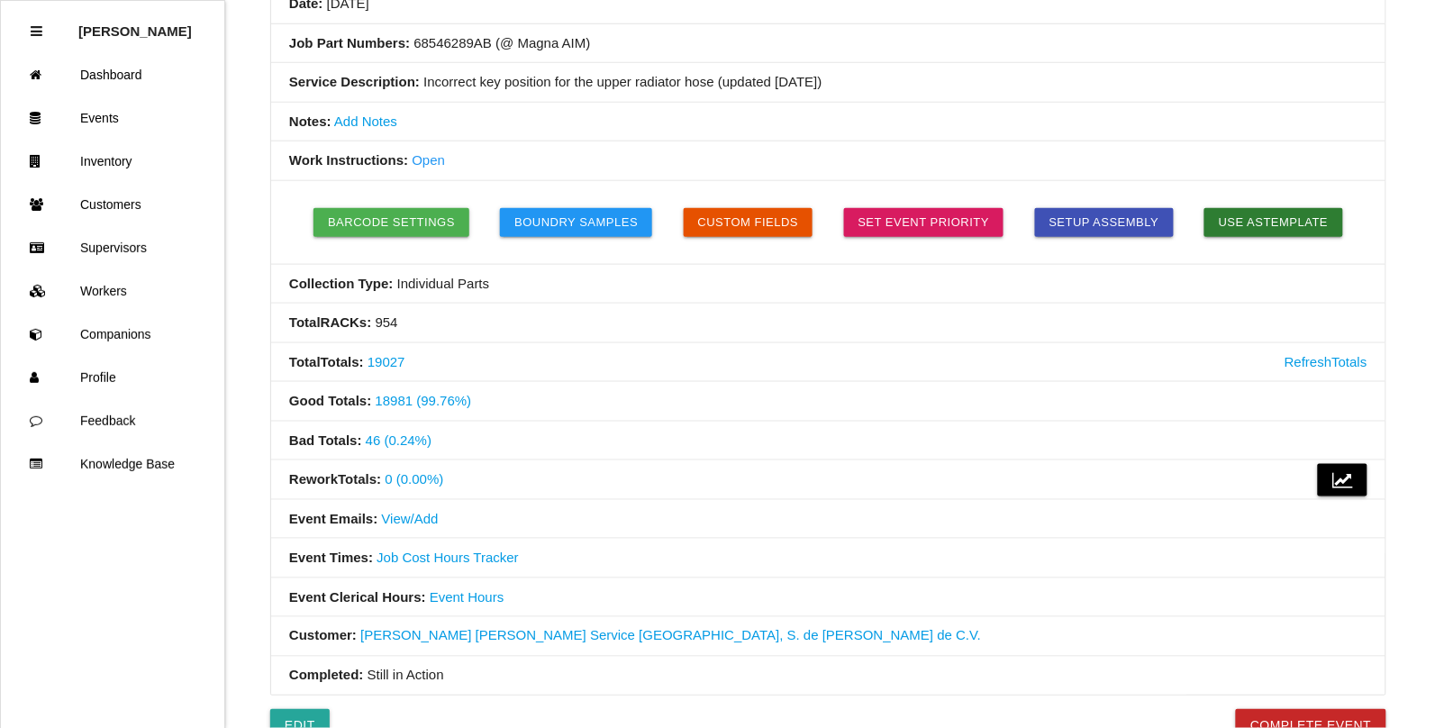
click at [410, 523] on link "View/Add" at bounding box center [410, 518] width 57 height 15
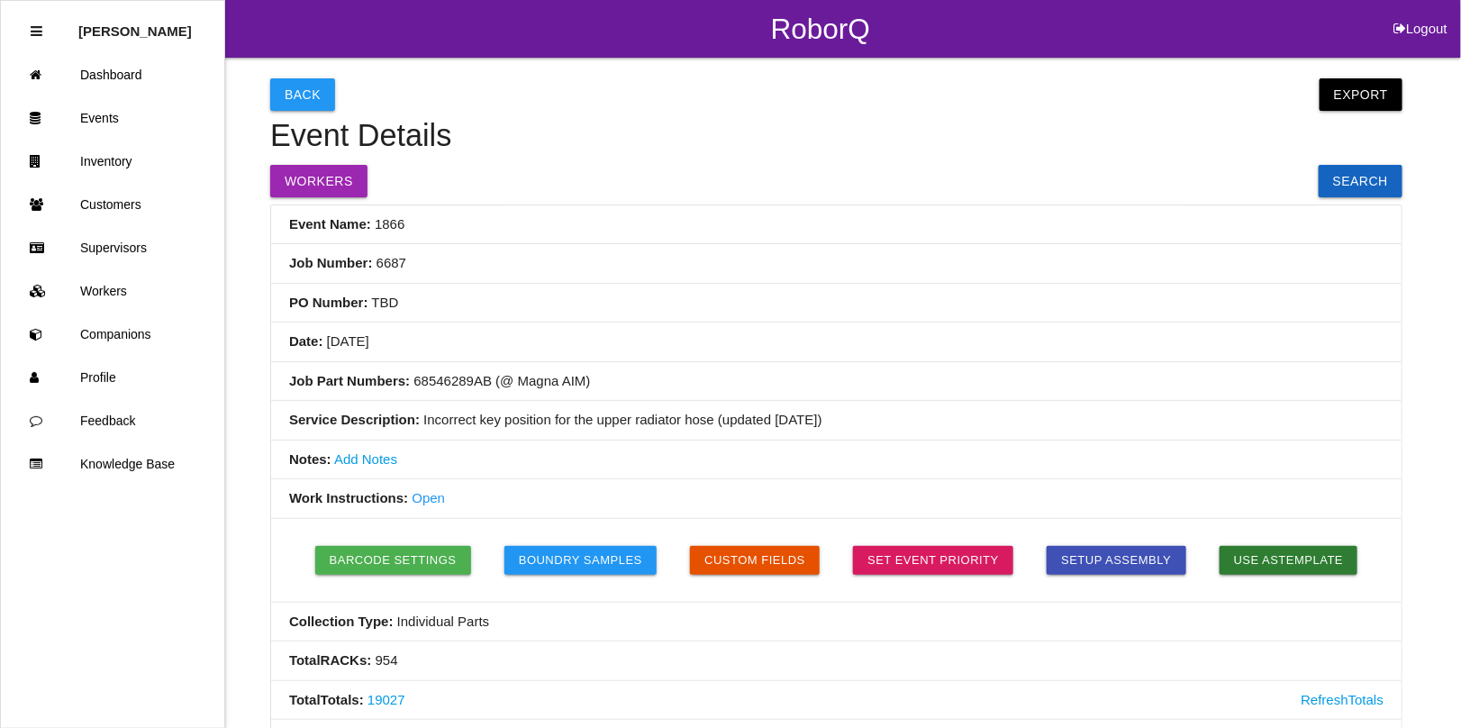
select select "ShiftAll"
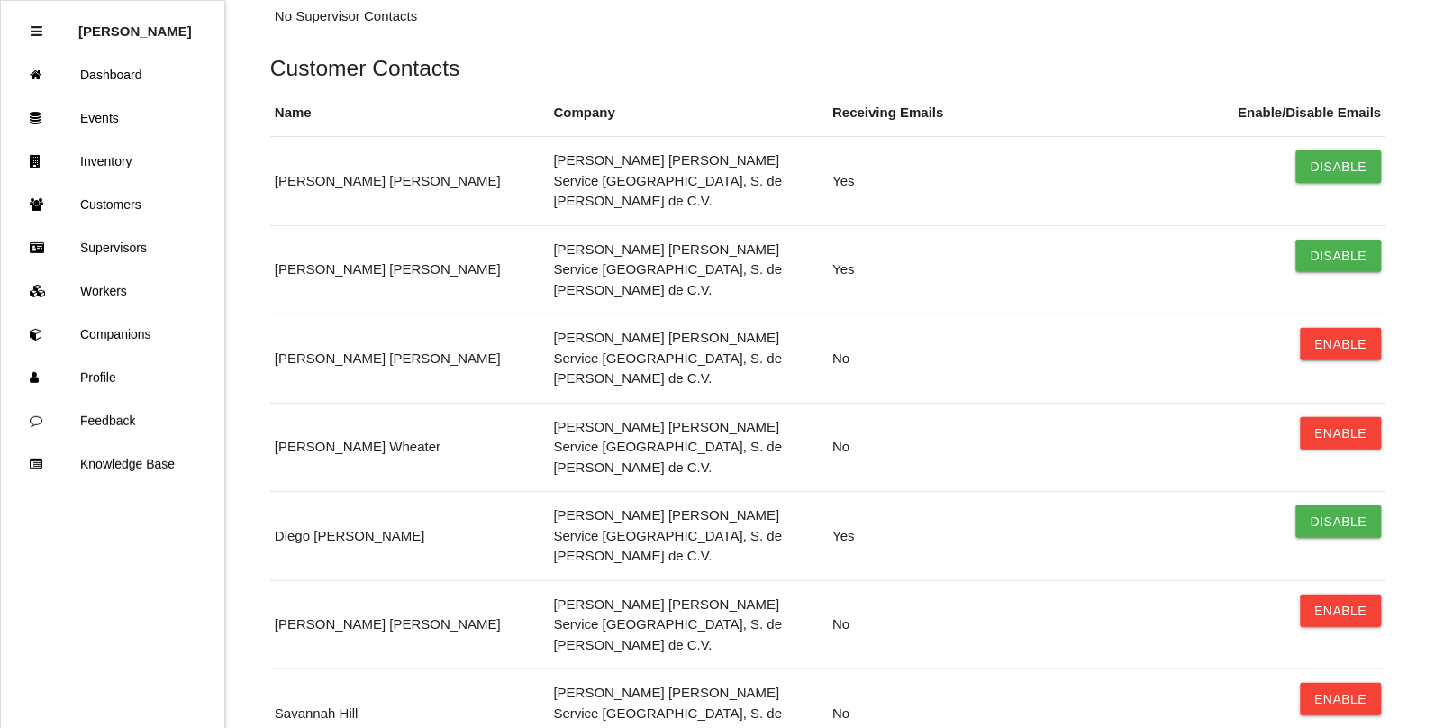
scroll to position [511, 0]
click at [1363, 682] on button "Enable" at bounding box center [1341, 698] width 81 height 32
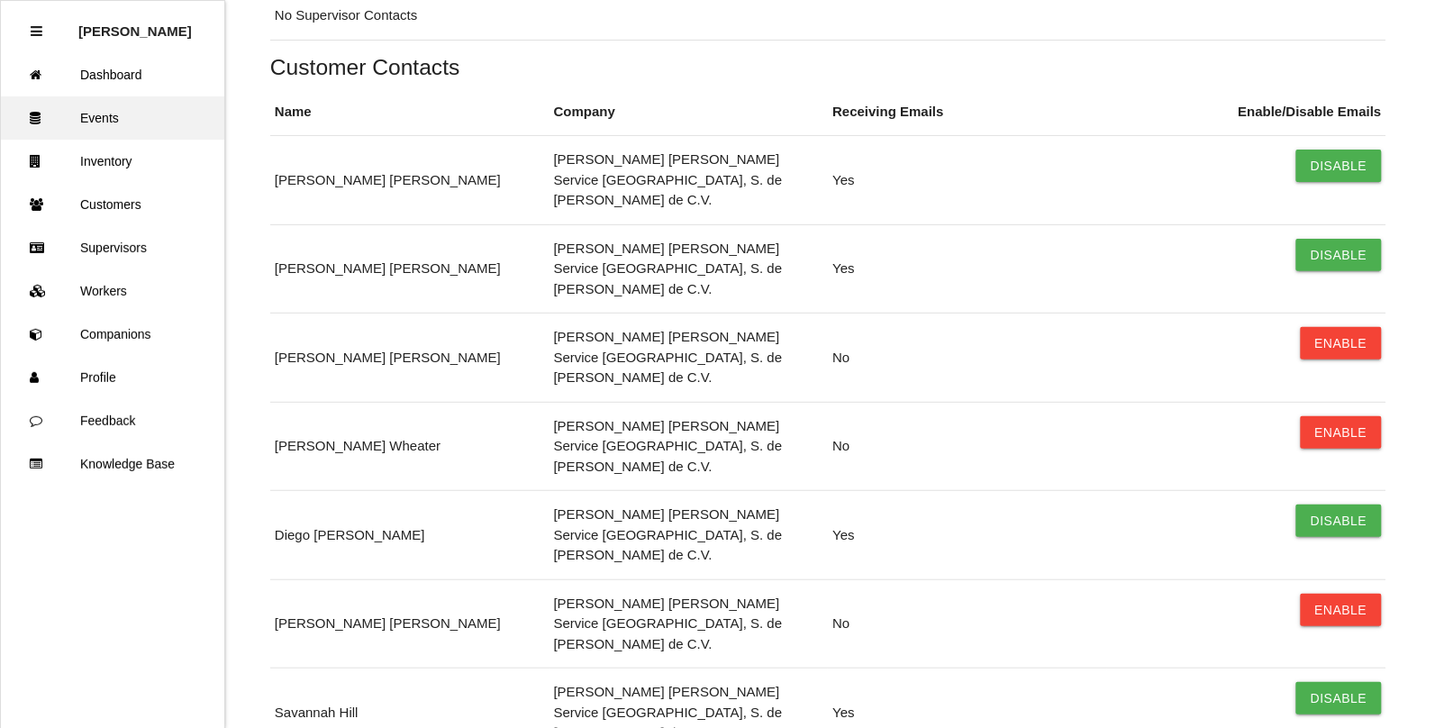
click at [109, 115] on link "Events" at bounding box center [112, 117] width 223 height 43
